Goal: Task Accomplishment & Management: Use online tool/utility

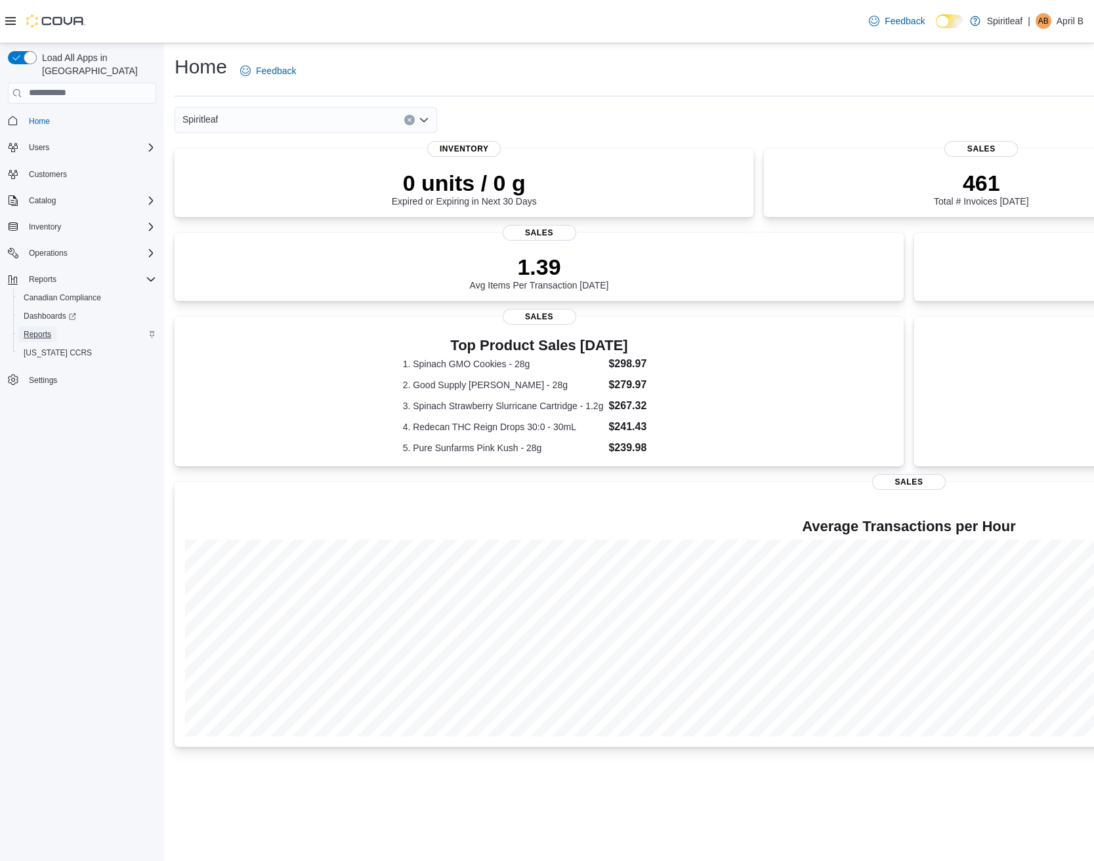
click at [22, 327] on link "Reports" at bounding box center [37, 335] width 38 height 16
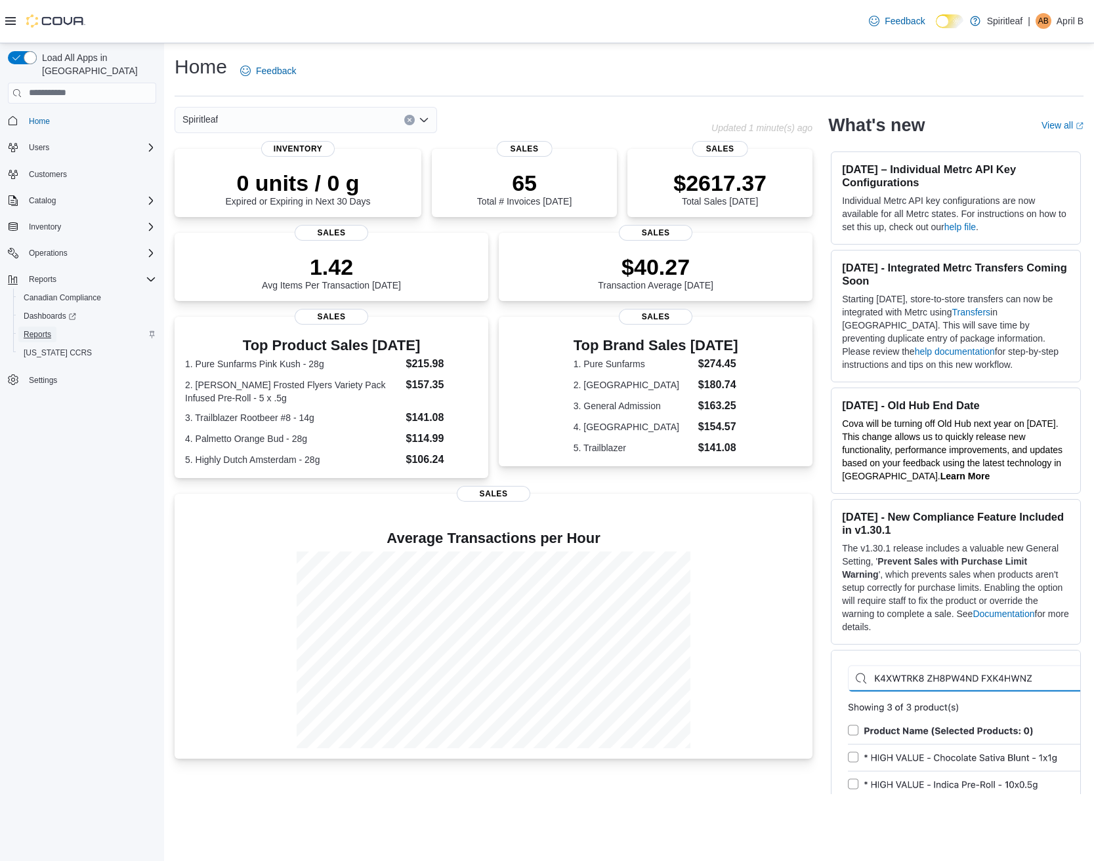
click at [30, 329] on span "Reports" at bounding box center [38, 334] width 28 height 10
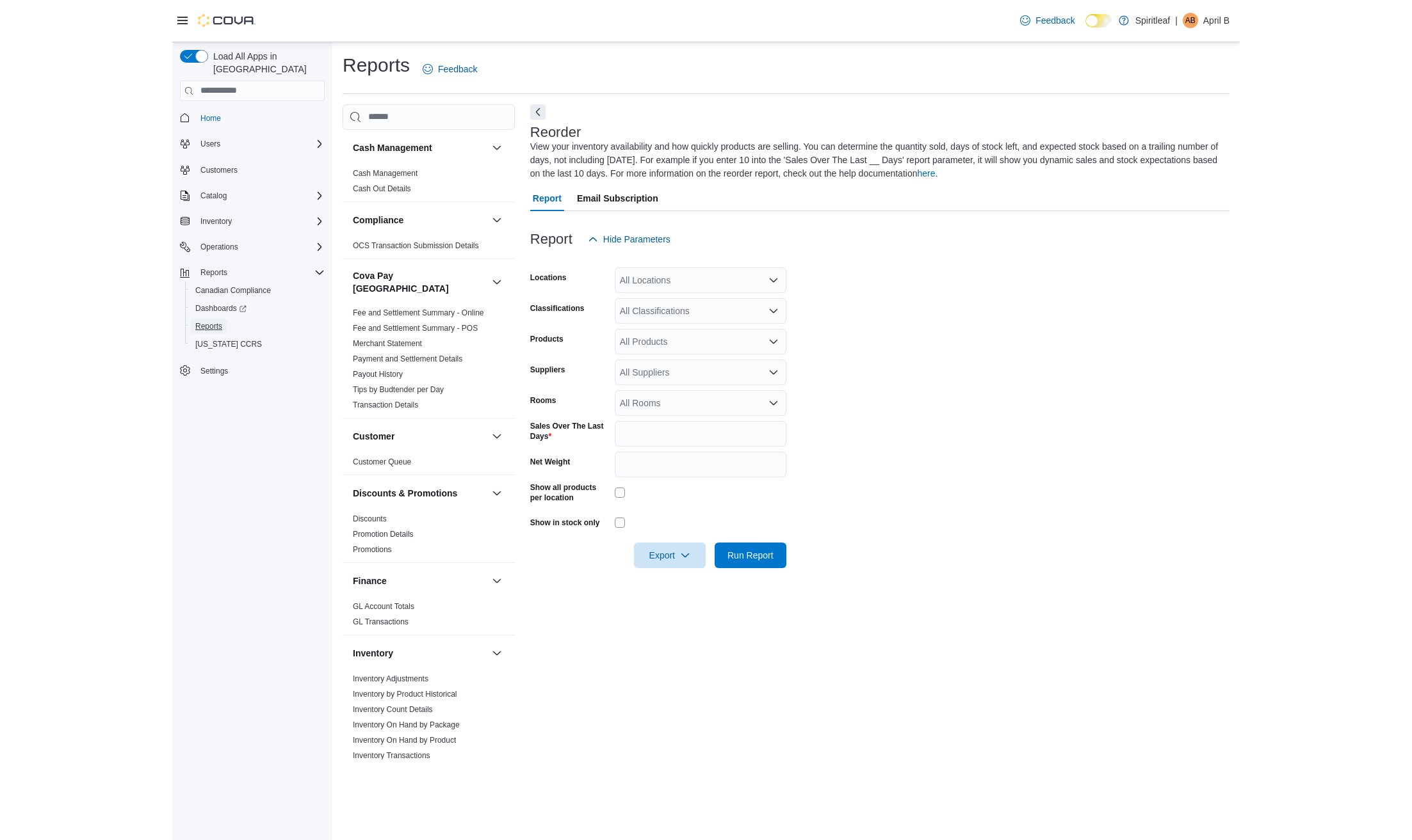
scroll to position [128, 0]
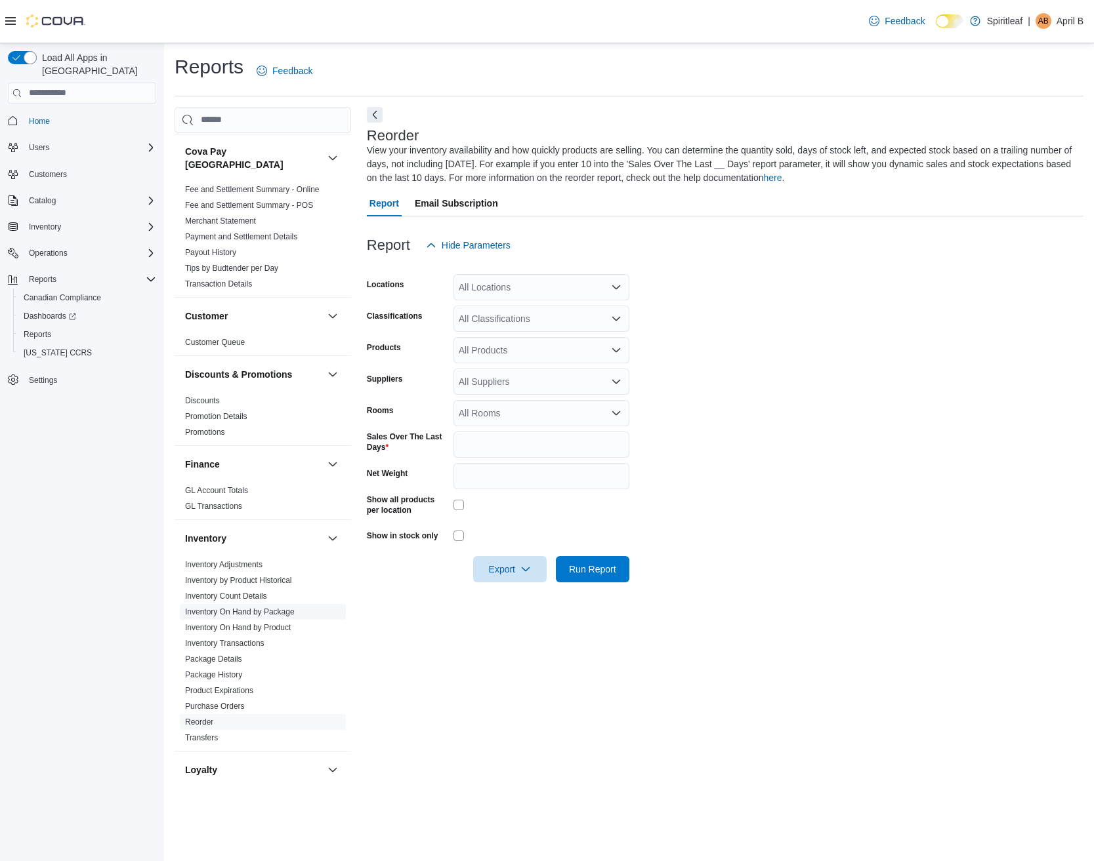
click at [270, 608] on link "Inventory On Hand by Package" at bounding box center [240, 612] width 110 height 9
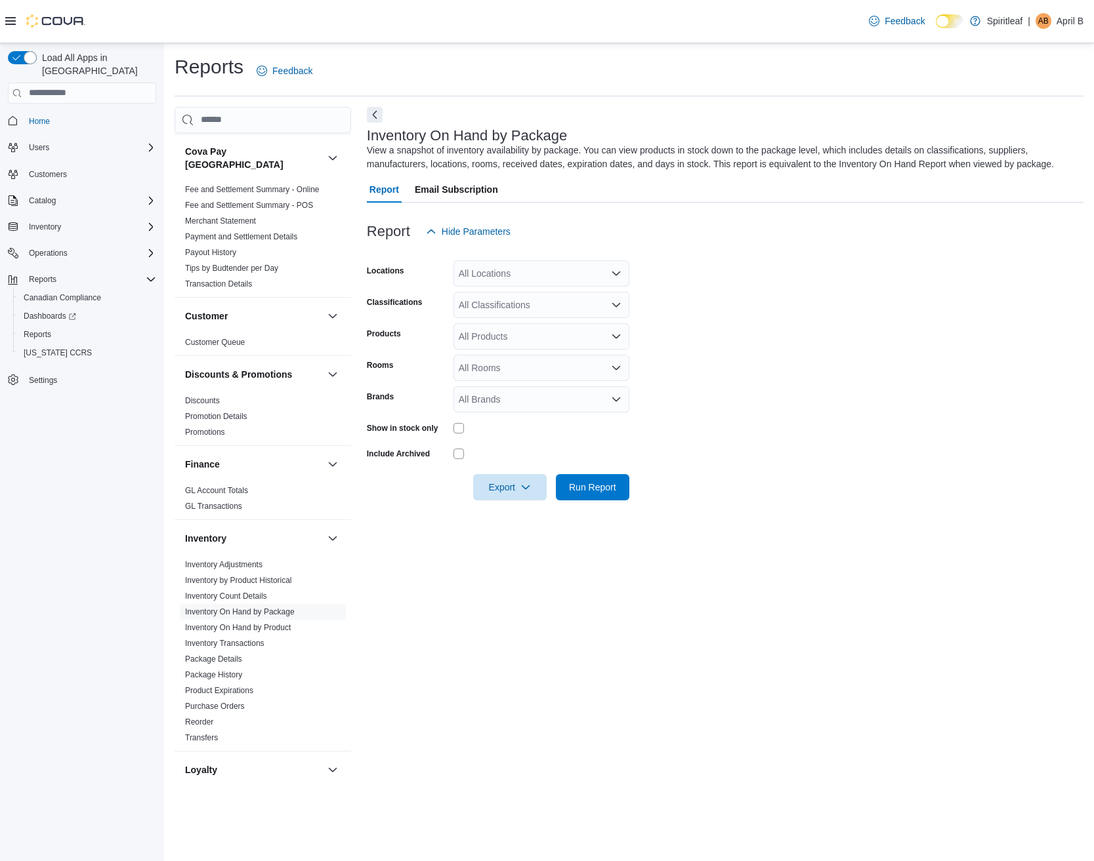
click at [490, 280] on div "All Locations" at bounding box center [541, 273] width 176 height 26
type input "***"
click at [507, 292] on span "103 - Maple Ridge" at bounding box center [560, 295] width 119 height 13
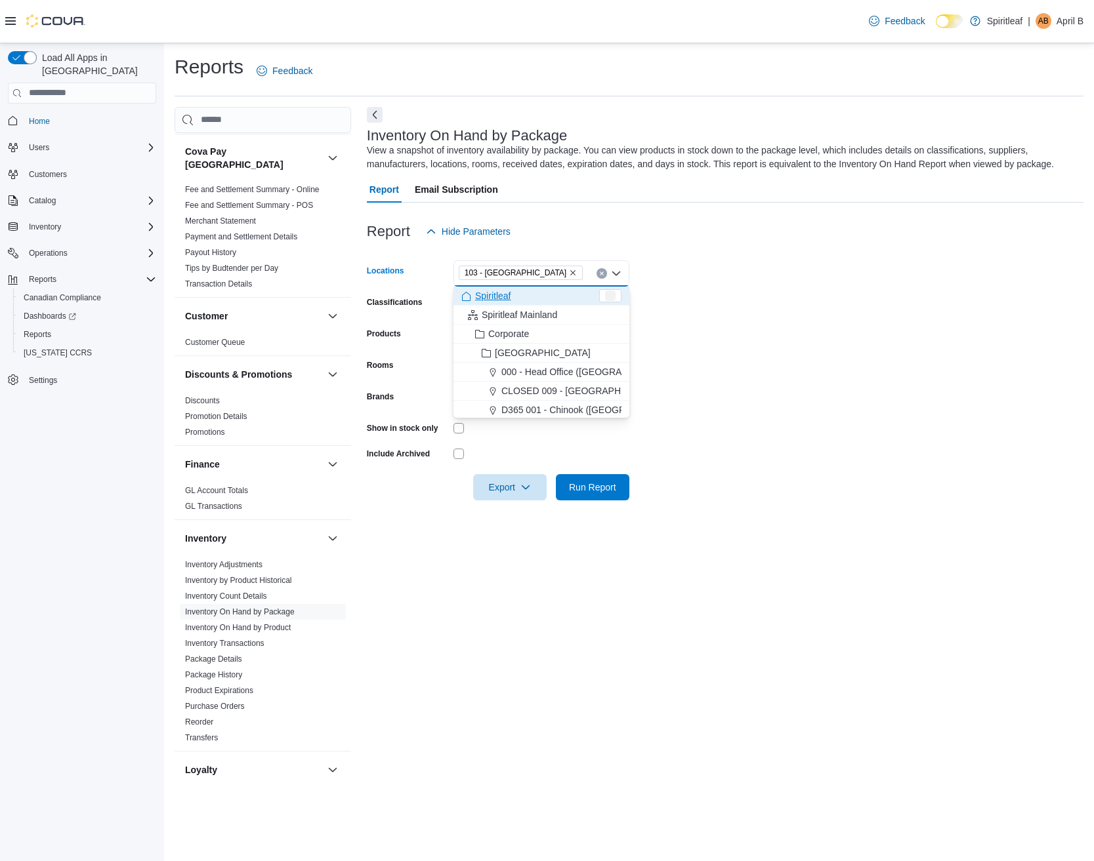
click at [762, 289] on form "Locations 103 - Maple Ridge Combo box. Selected. 103 - Maple Ridge. Press Backs…" at bounding box center [725, 373] width 716 height 256
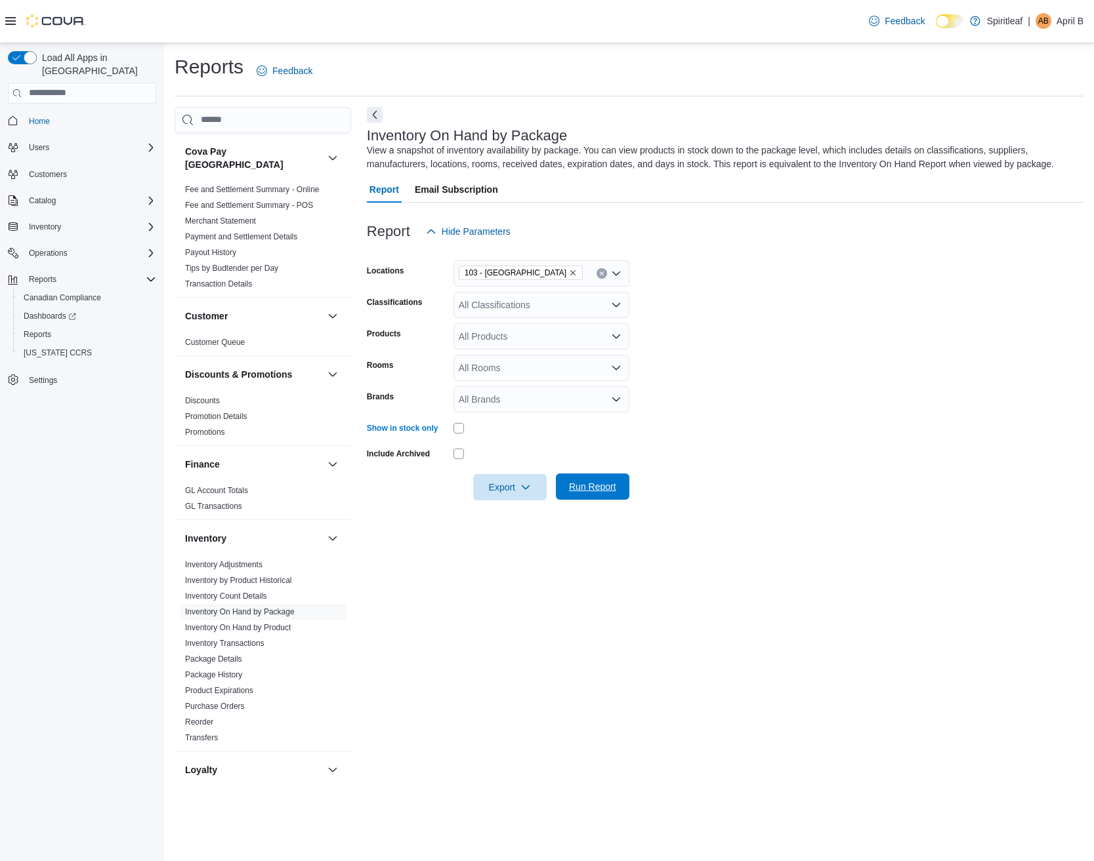
click at [575, 489] on span "Run Report" at bounding box center [592, 486] width 47 height 13
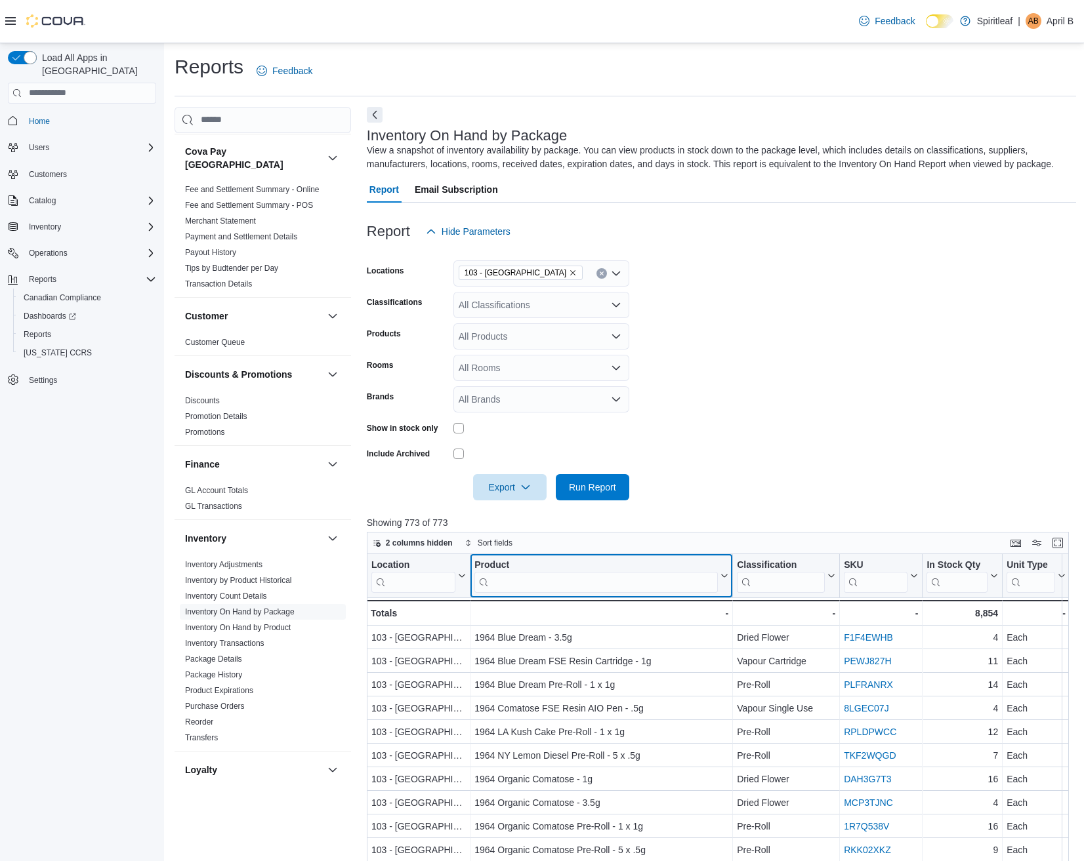
click at [501, 583] on input "search" at bounding box center [595, 581] width 243 height 21
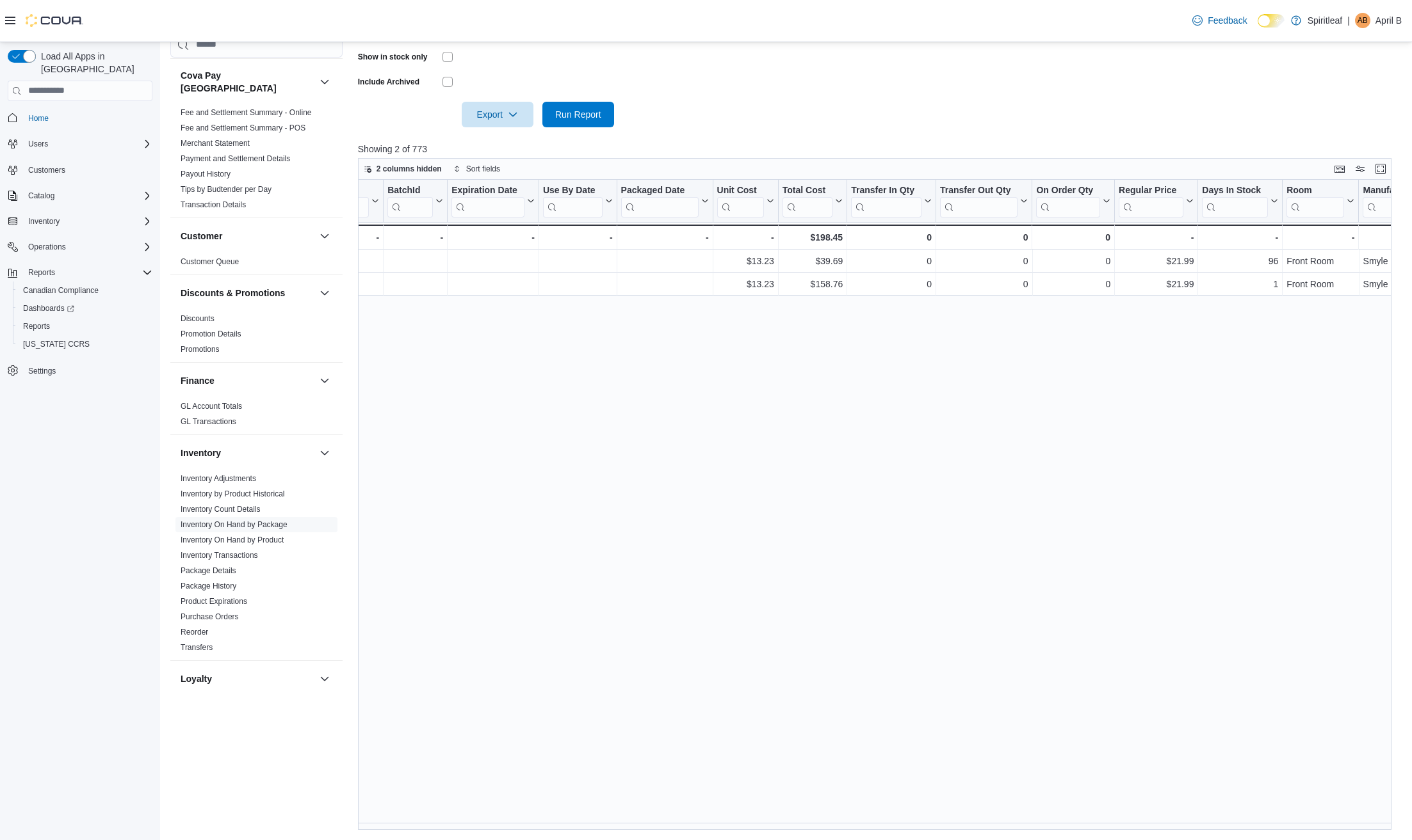
scroll to position [0, 1025]
drag, startPoint x: 1464, startPoint y: 760, endPoint x: 1518, endPoint y: 755, distance: 54.2
click at [1067, 479] on html "Feedback Dark Mode Spiritleaf | AB April B Load All Apps in New Hub Home Users …" at bounding box center [706, 59] width 1412 height 840
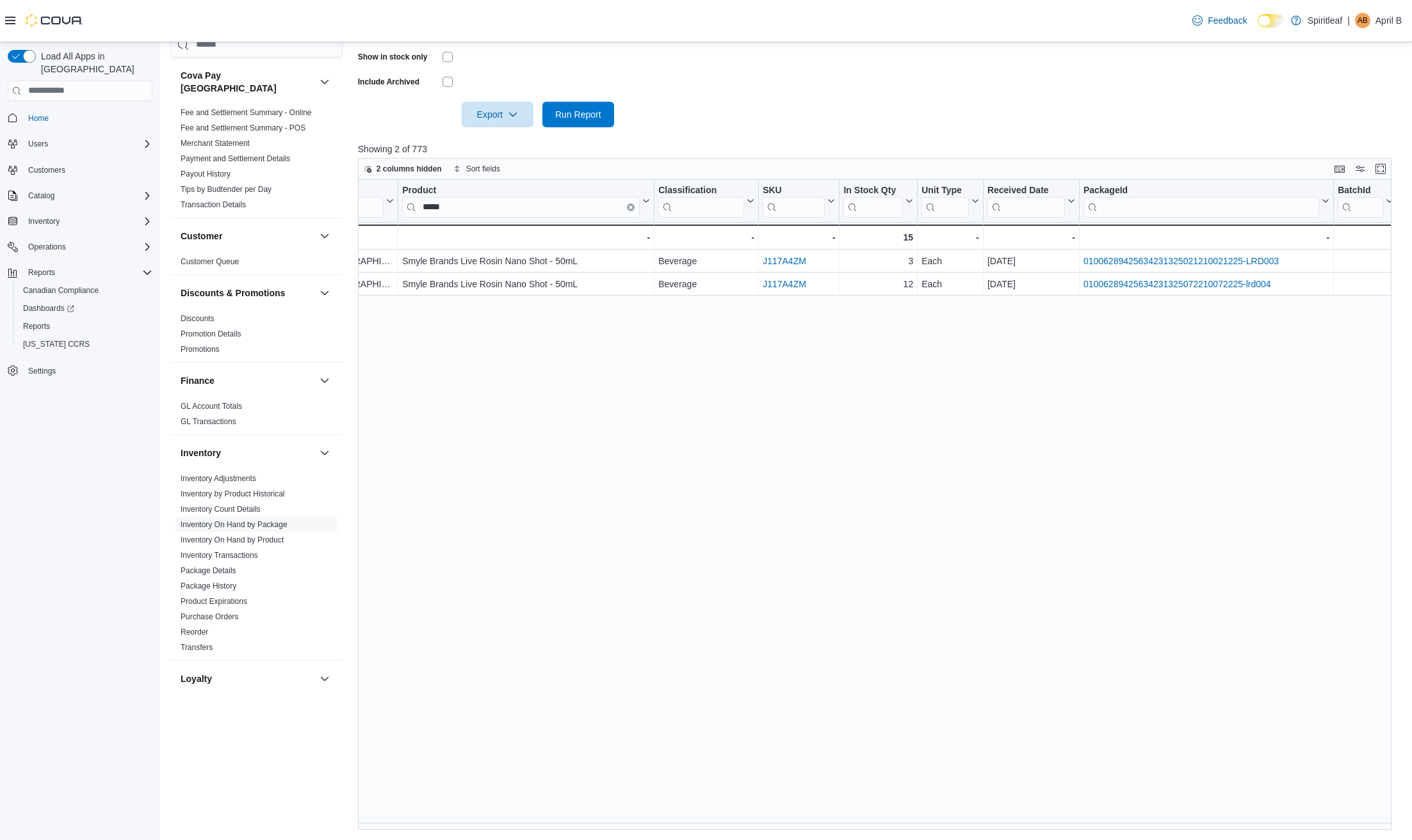
scroll to position [0, 0]
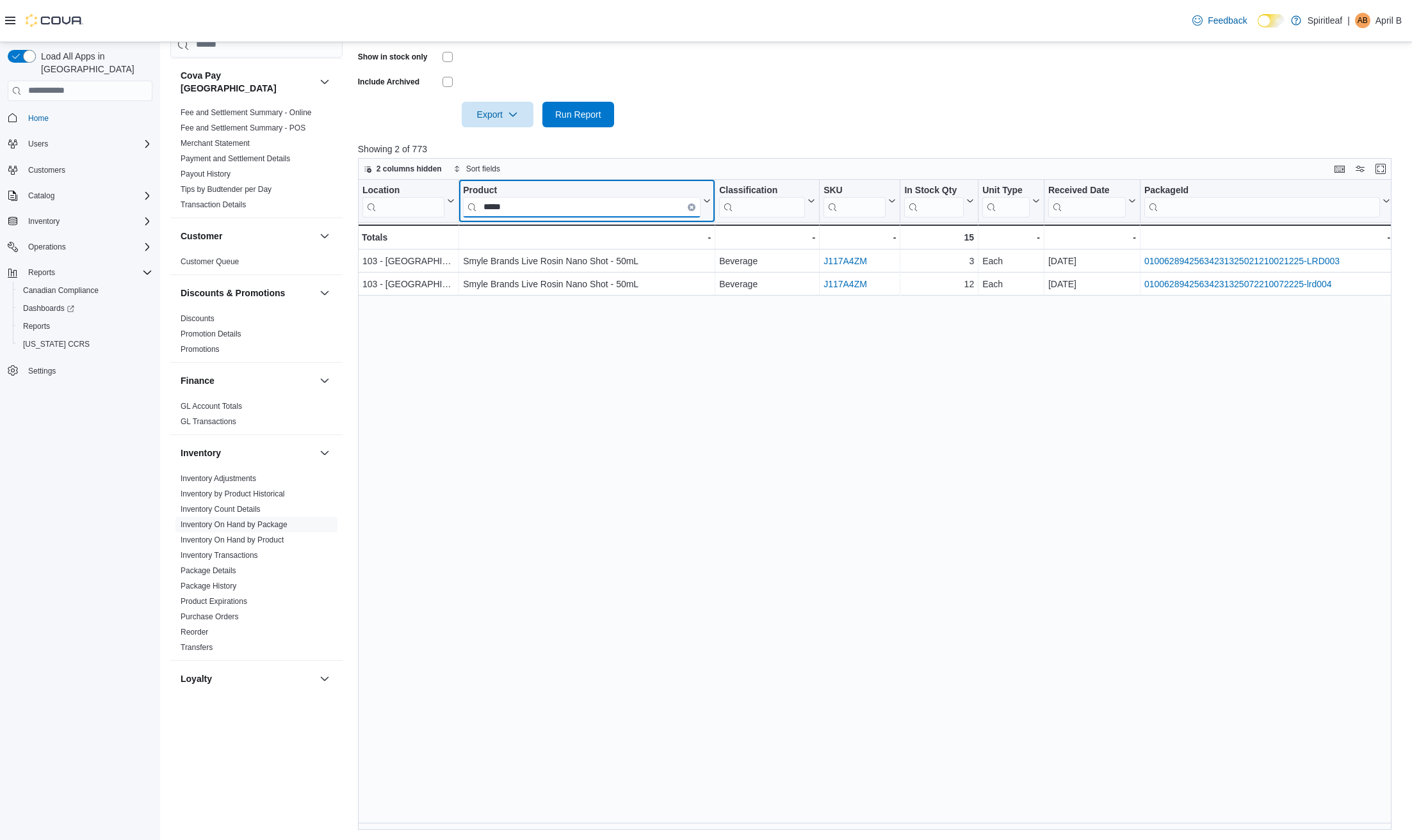
drag, startPoint x: 520, startPoint y: 205, endPoint x: 429, endPoint y: 204, distance: 91.0
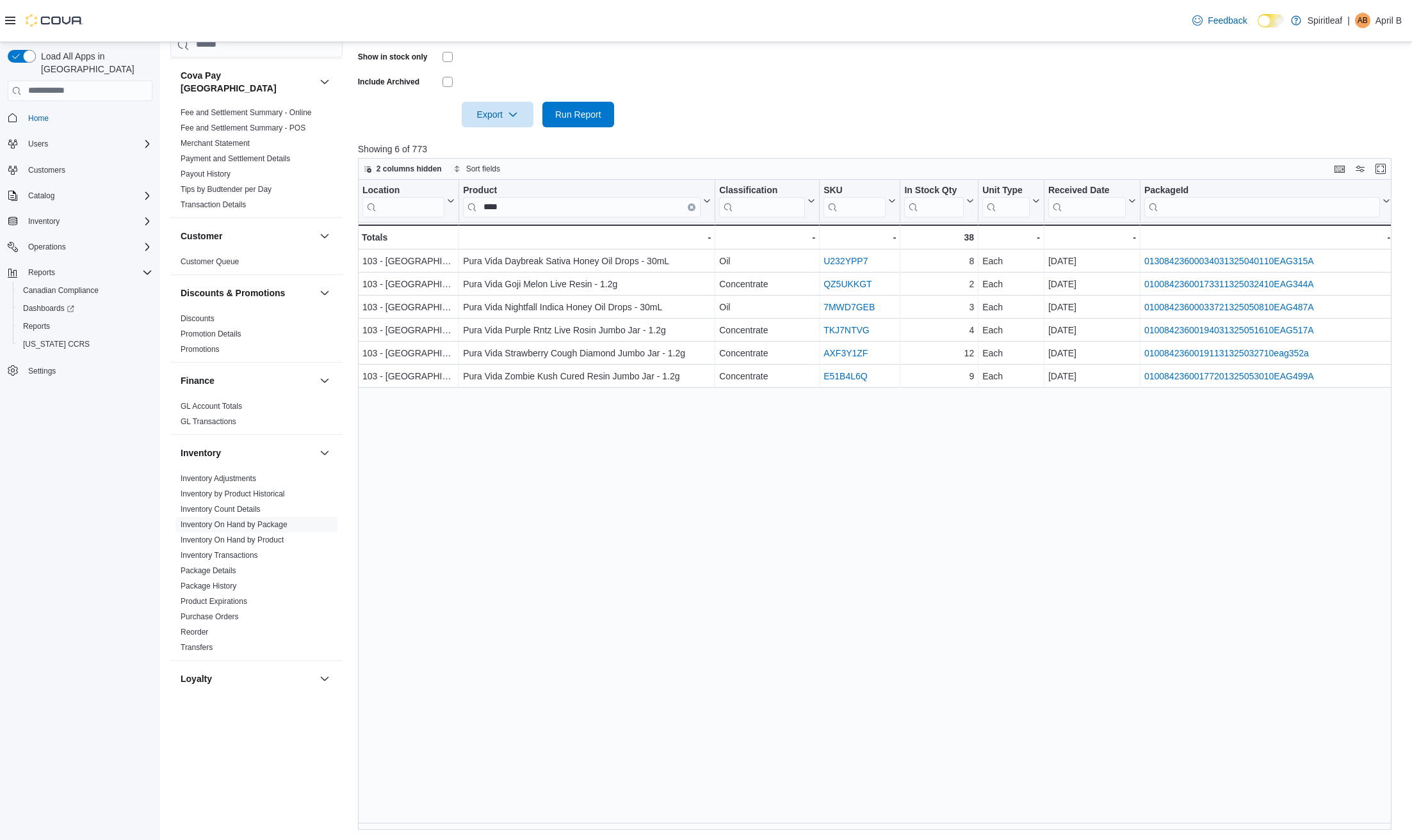
click at [719, 828] on div "Location Click to view column header actions Product **** Click to view column …" at bounding box center [879, 504] width 1043 height 651
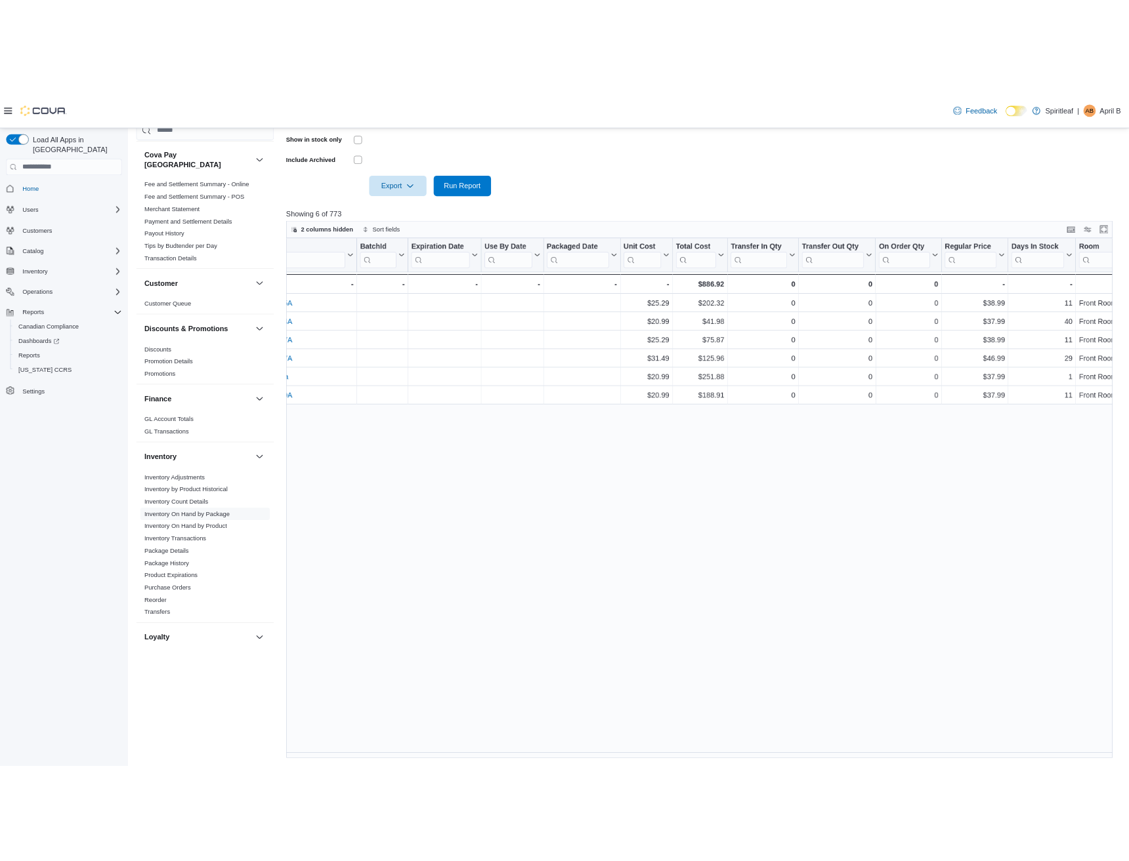
scroll to position [0, 1008]
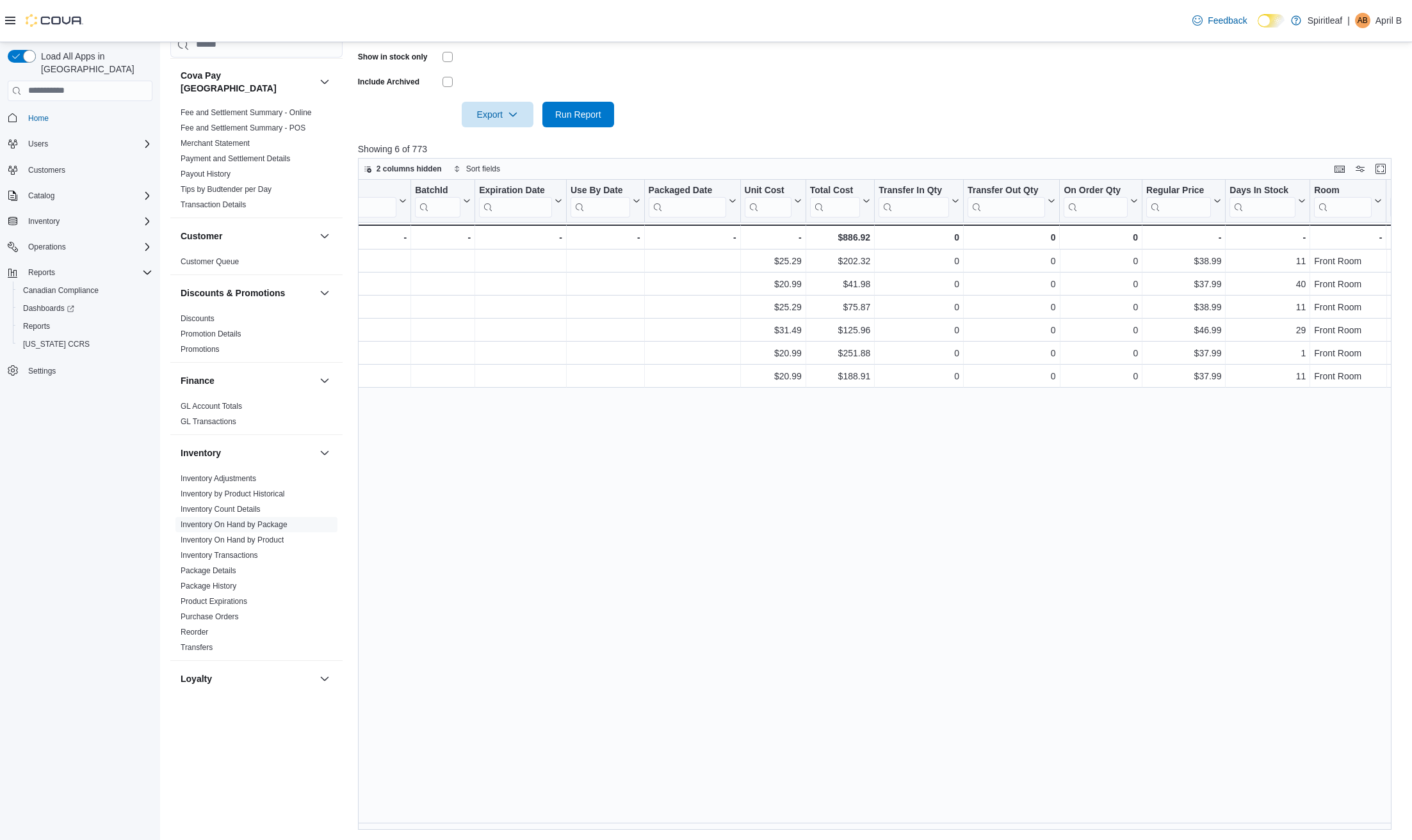
click at [108, 569] on div "Load All Apps in New Hub Home Users Customers Catalog Inventory Operations Repo…" at bounding box center [80, 445] width 160 height 807
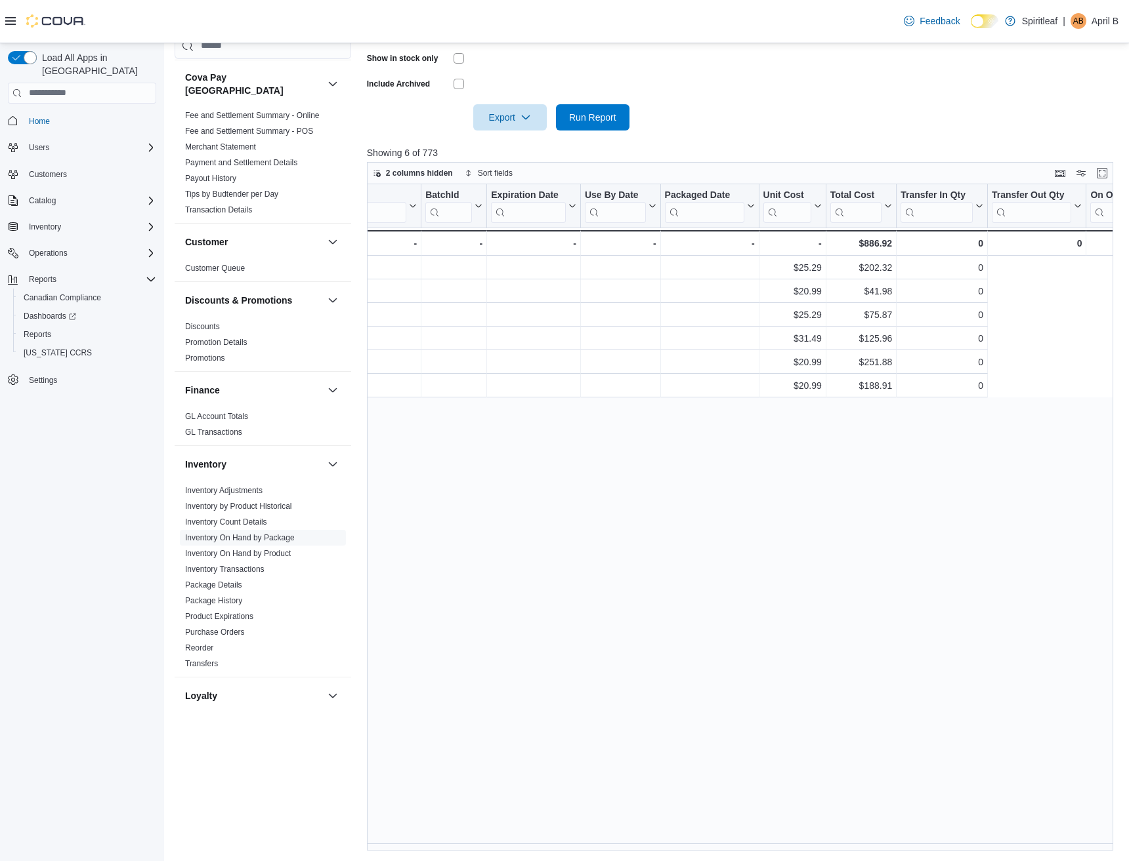
scroll to position [0, 0]
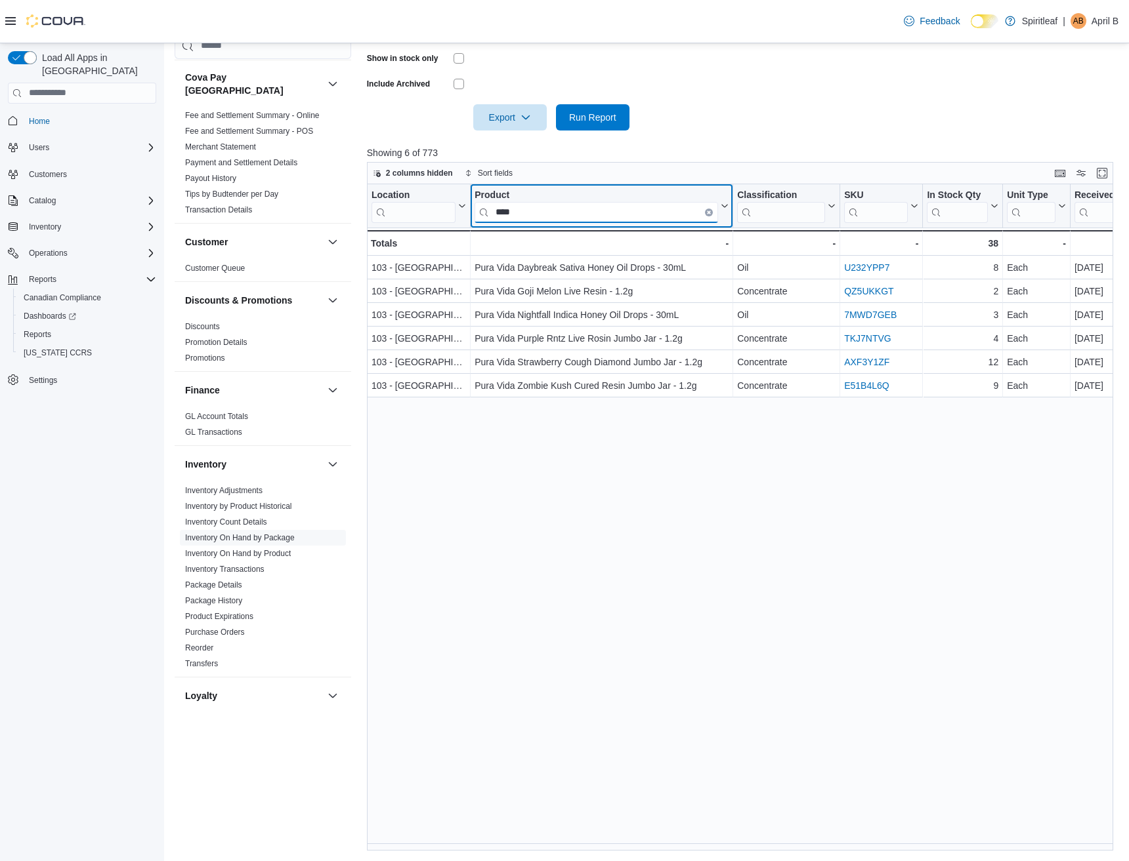
drag, startPoint x: 542, startPoint y: 217, endPoint x: 443, endPoint y: 207, distance: 99.5
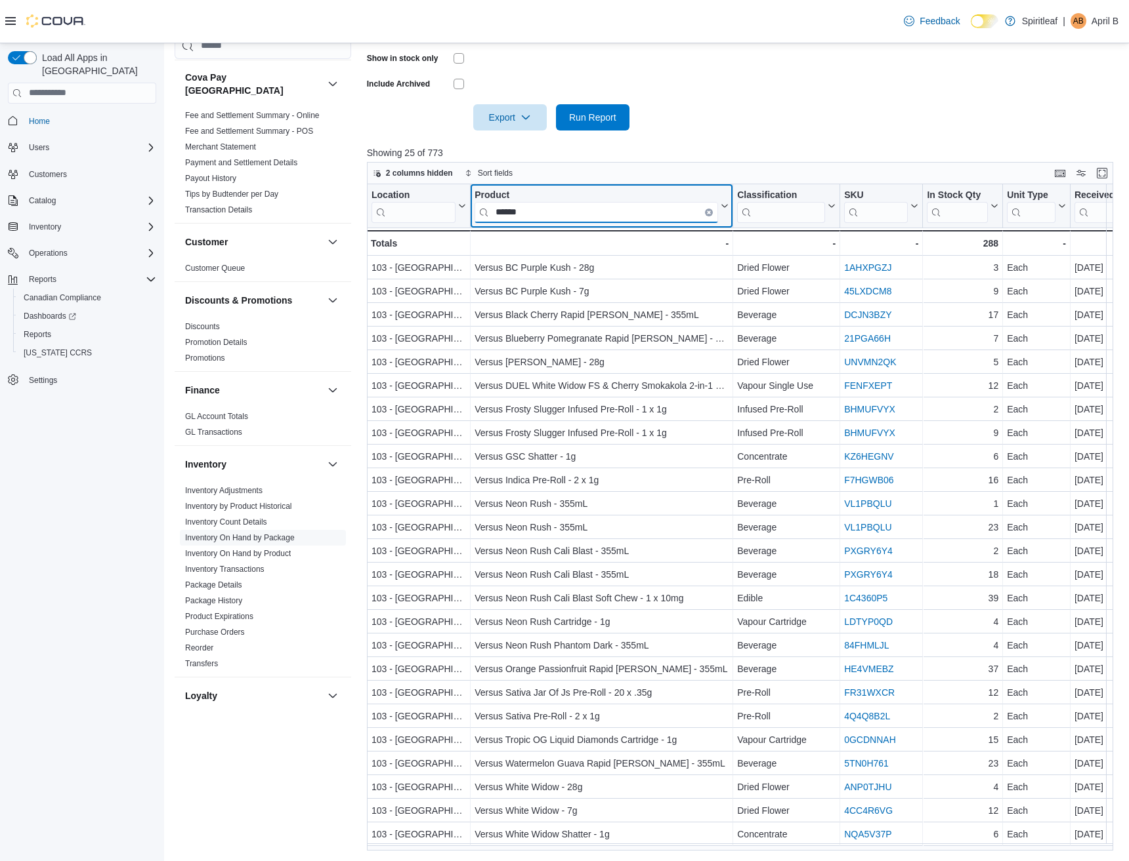
type input "******"
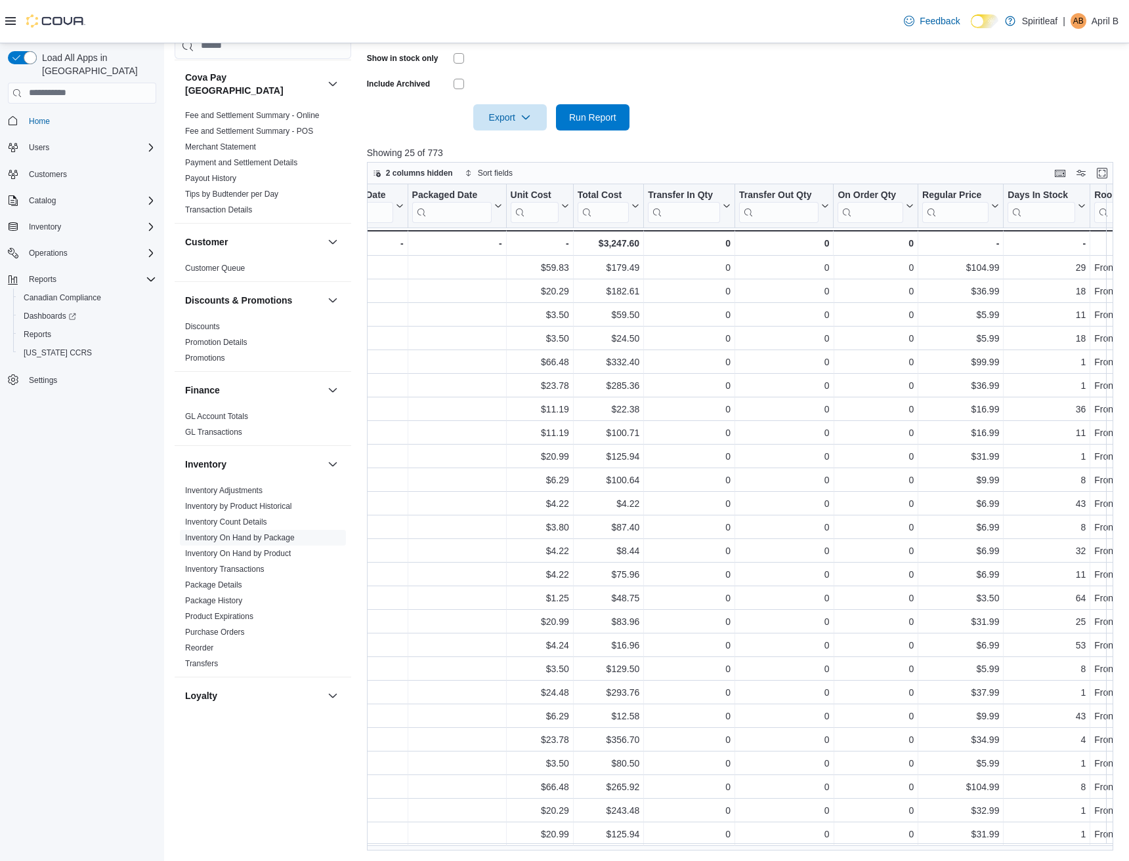
scroll to position [0, 1253]
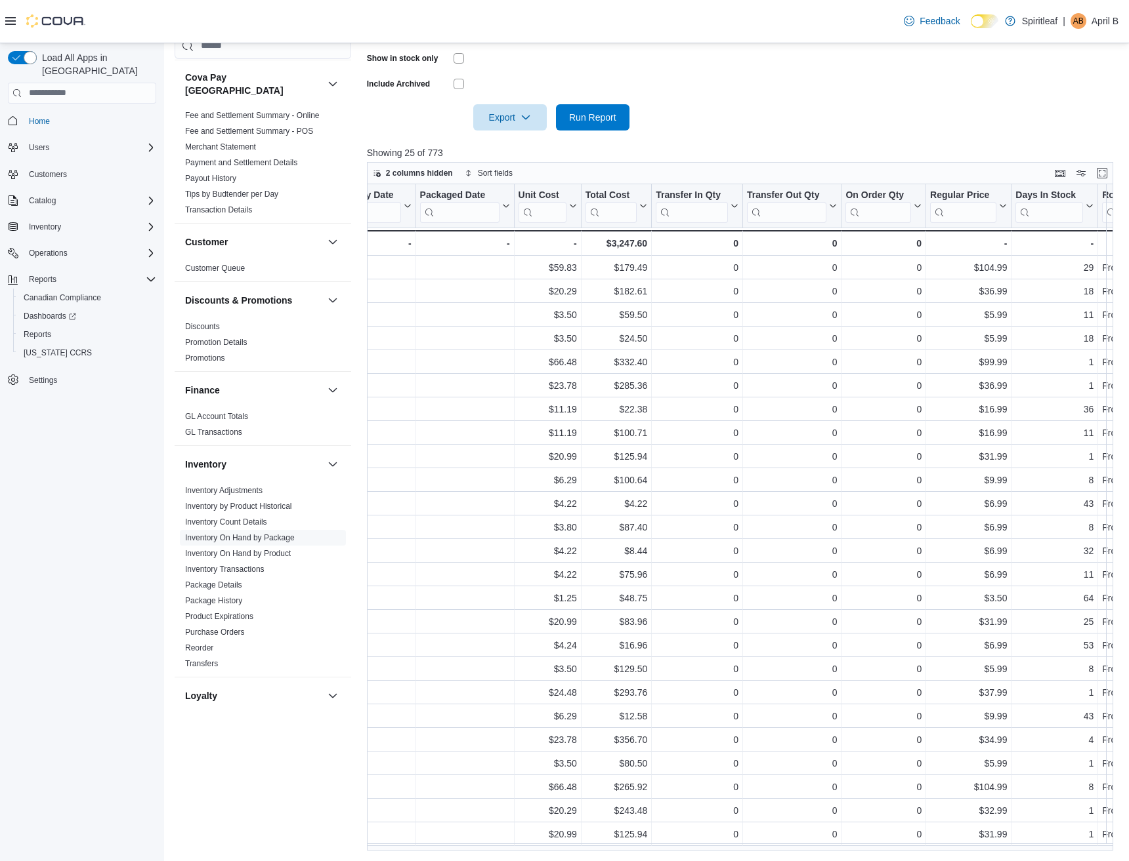
click at [737, 88] on form "Locations 103 - Maple Ridge Classifications All Classifications Products All Pr…" at bounding box center [744, 3] width 754 height 256
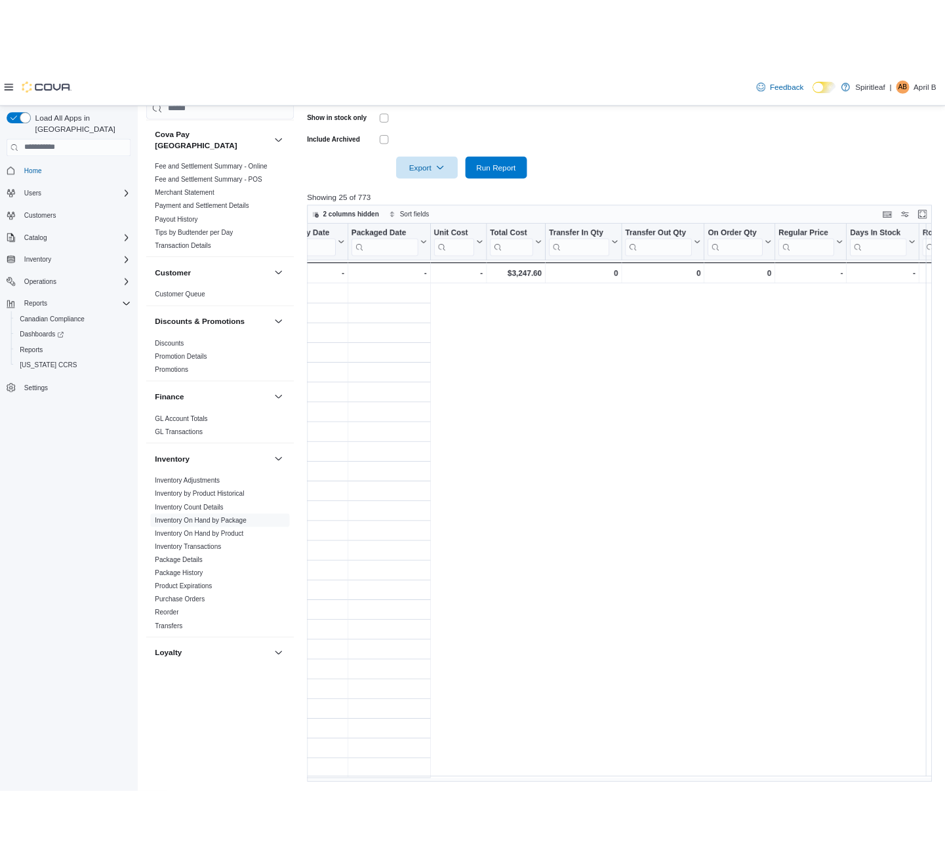
scroll to position [0, 0]
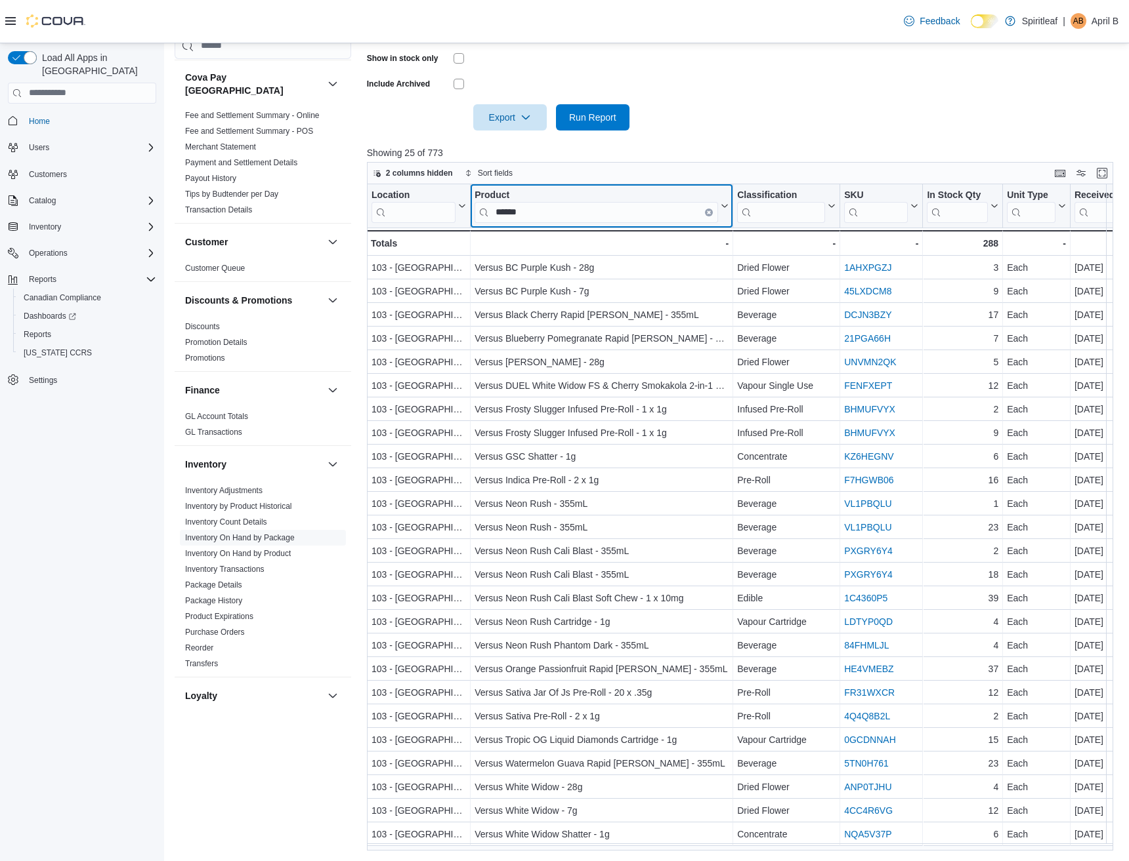
click at [706, 214] on button "Clear input" at bounding box center [709, 212] width 8 height 8
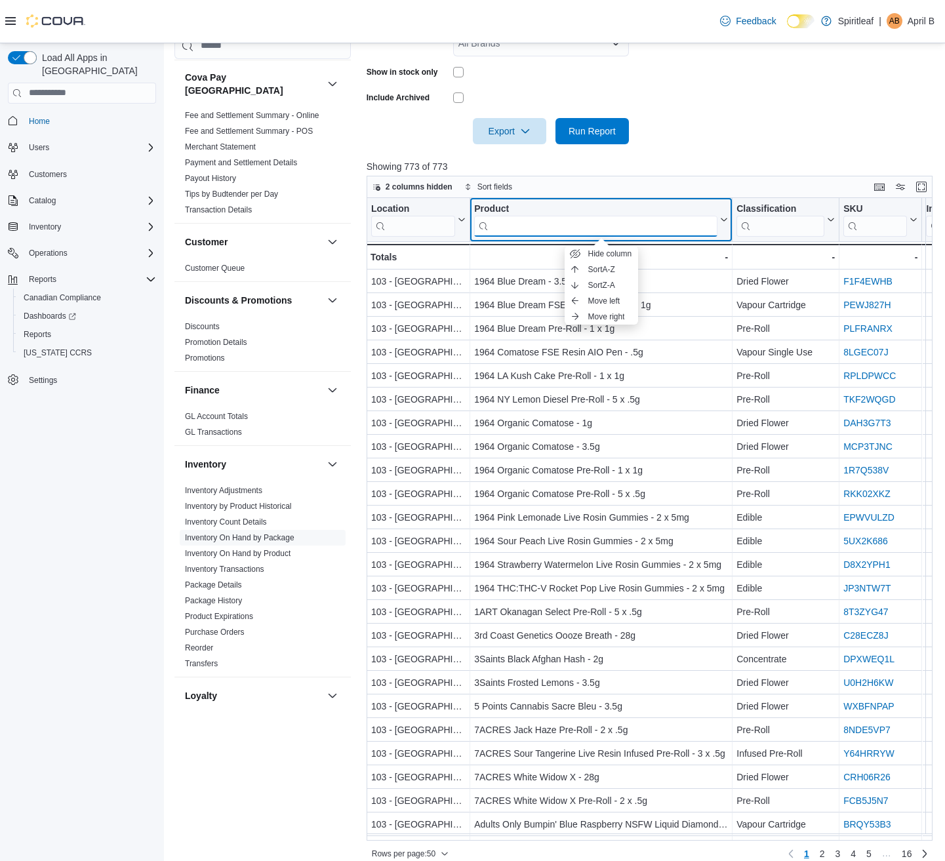
click at [534, 228] on input "search" at bounding box center [595, 225] width 243 height 21
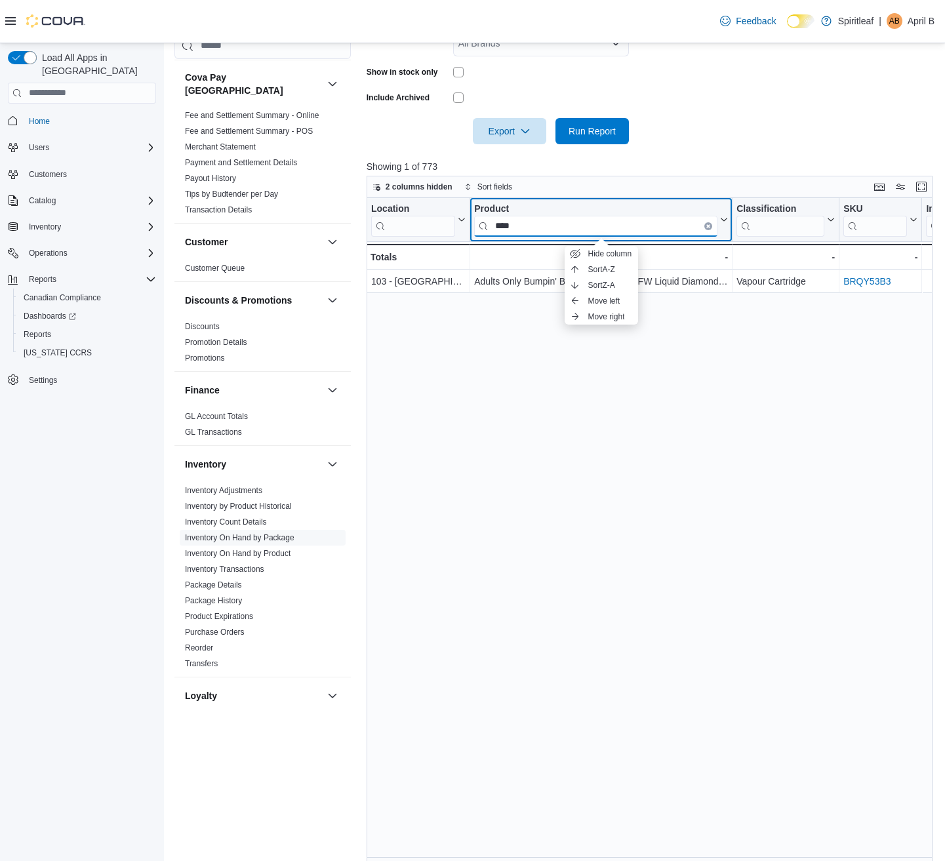
type input "****"
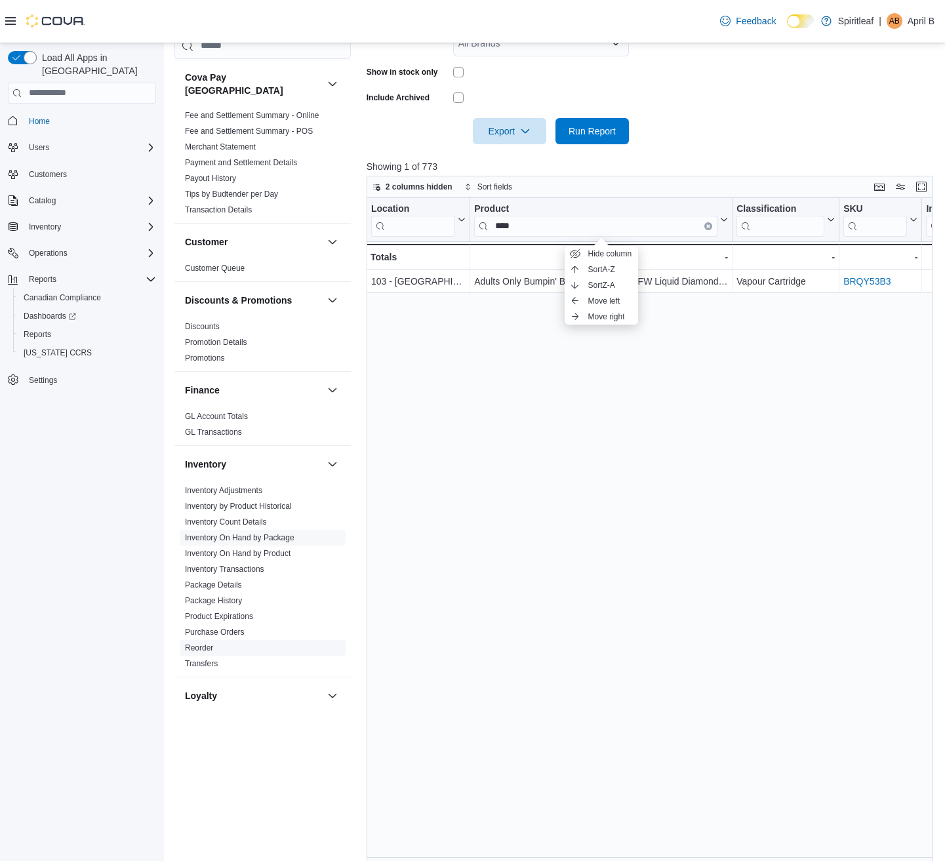
click at [205, 644] on link "Reorder" at bounding box center [199, 648] width 28 height 9
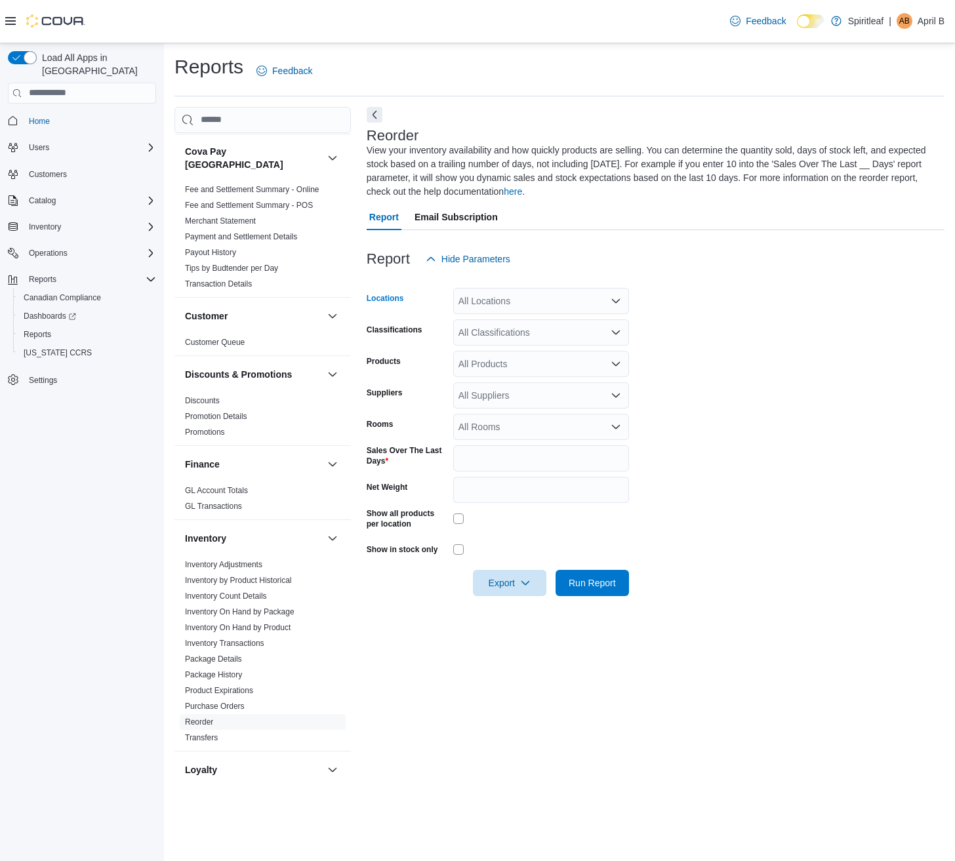
click at [520, 307] on div "All Locations" at bounding box center [541, 301] width 176 height 26
type input "***"
click at [511, 316] on button "103 - Maple Ridge" at bounding box center [541, 323] width 176 height 19
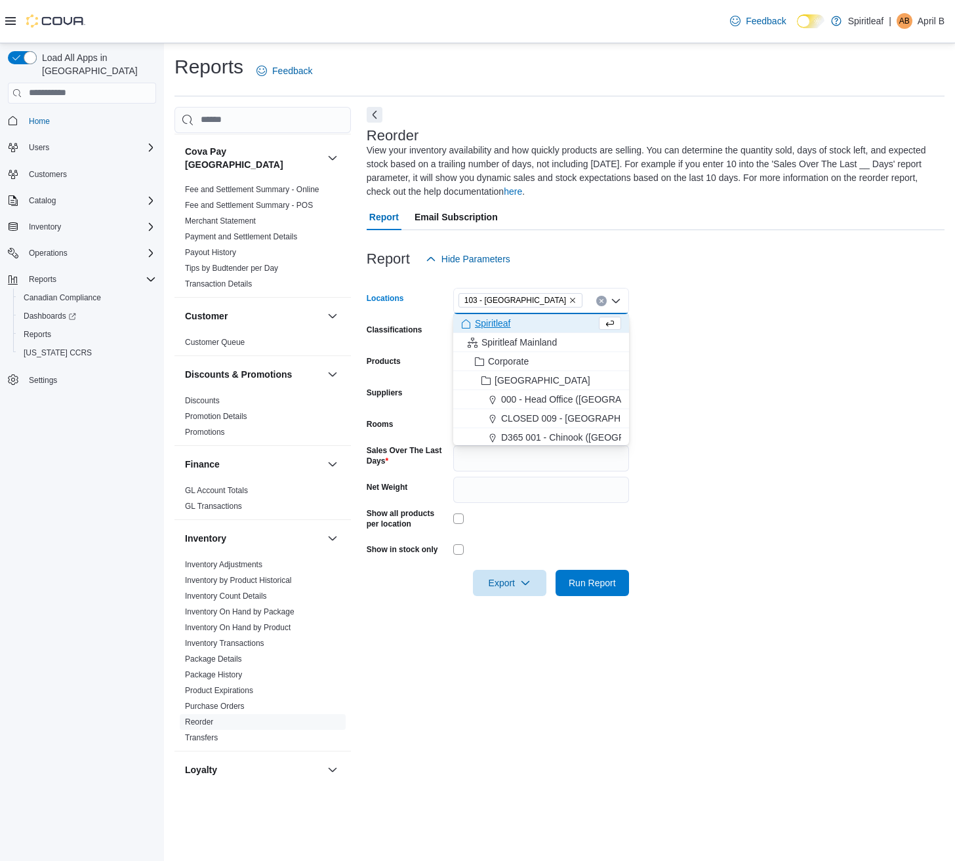
click at [715, 350] on form "Locations 103 - Maple Ridge Combo box. Selected. 103 - Maple Ridge. Press Backs…" at bounding box center [656, 434] width 578 height 324
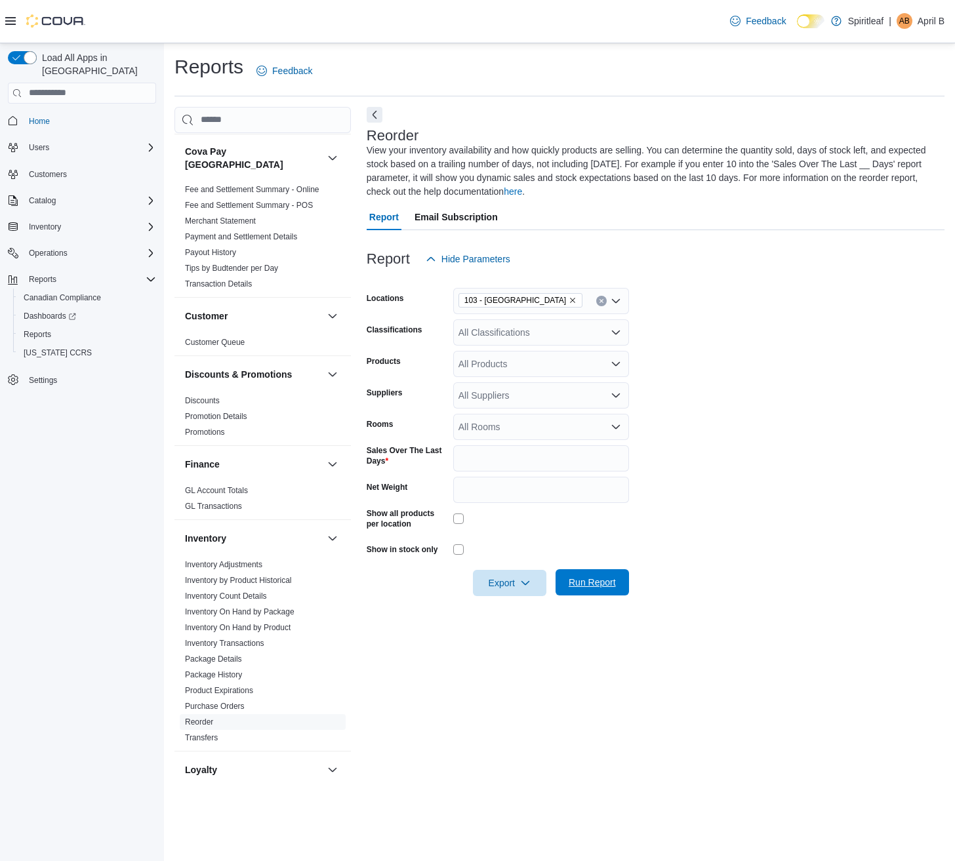
click at [588, 584] on span "Run Report" at bounding box center [592, 582] width 47 height 13
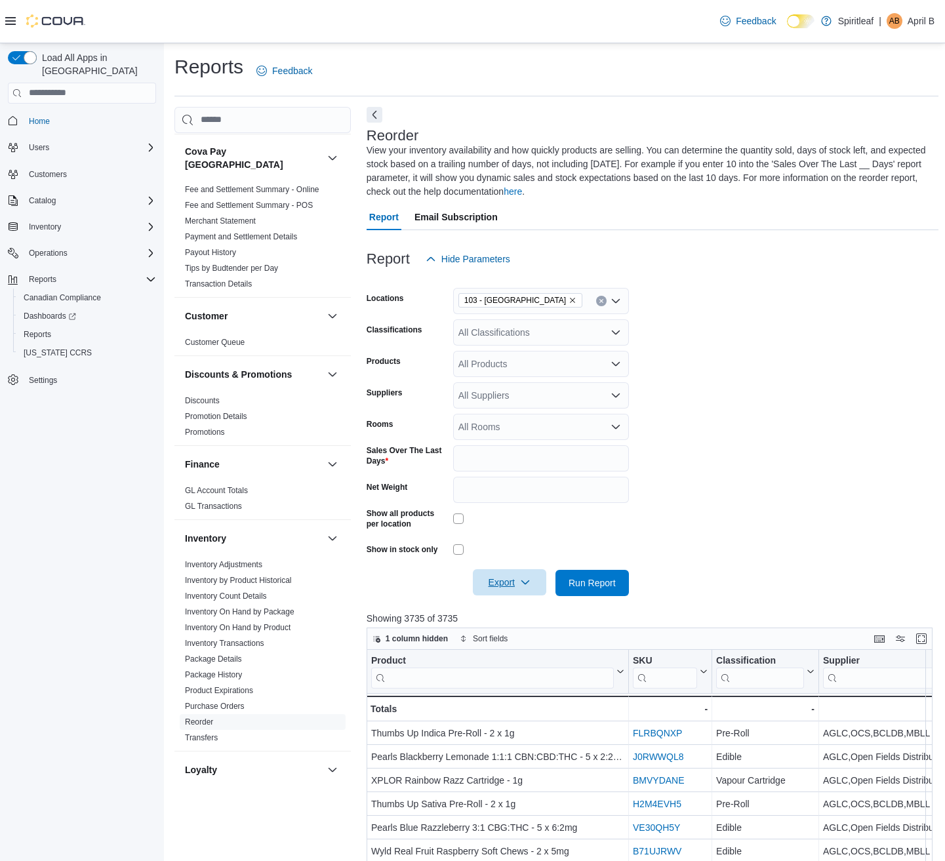
click at [519, 586] on span "Export" at bounding box center [510, 583] width 58 height 26
click at [514, 606] on span "Export to Excel" at bounding box center [511, 609] width 59 height 10
